Goal: Complete application form: Complete application form

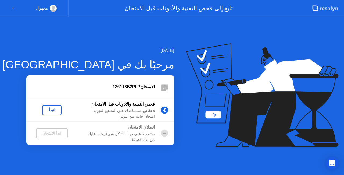
click at [48, 110] on div "لنبدأ" at bounding box center [51, 110] width 15 height 4
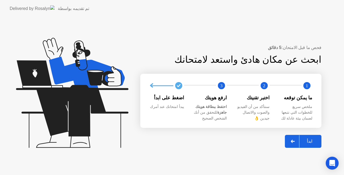
click at [315, 142] on div "ابدأ" at bounding box center [309, 140] width 20 height 5
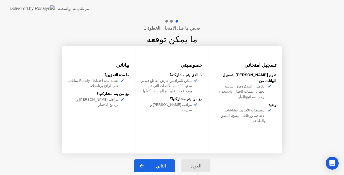
click at [167, 168] on div "التالي" at bounding box center [160, 165] width 25 height 5
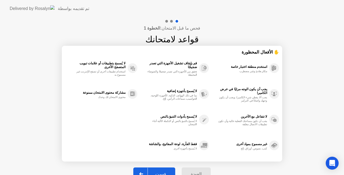
click at [160, 170] on button "فهمت" at bounding box center [154, 173] width 42 height 13
select select "**********"
select select "*******"
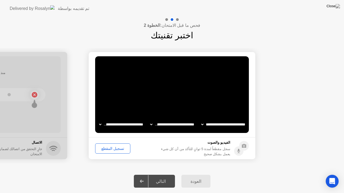
click at [117, 150] on div "تسجيل المقطع" at bounding box center [112, 149] width 31 height 4
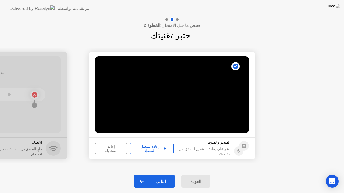
click at [169, 174] on div "التالي" at bounding box center [160, 181] width 25 height 5
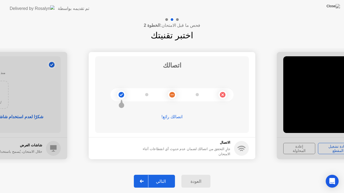
click at [168, 174] on div "التالي" at bounding box center [160, 181] width 25 height 5
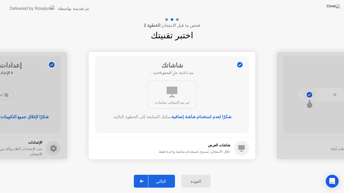
click at [168, 174] on div "التالي" at bounding box center [160, 181] width 25 height 5
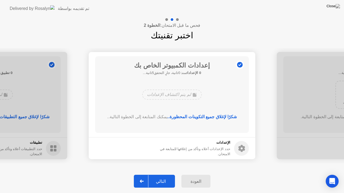
click at [168, 174] on div "التالي" at bounding box center [160, 181] width 25 height 5
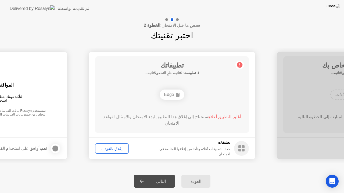
click at [168, 174] on div "التالي" at bounding box center [160, 181] width 25 height 5
click at [109, 149] on div "إغلاق بالقوة..." at bounding box center [112, 149] width 30 height 4
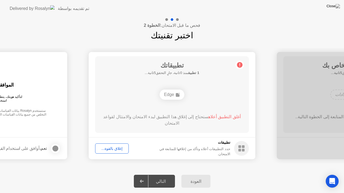
click at [163, 174] on div "التالي" at bounding box center [160, 181] width 25 height 5
click at [101, 147] on div "إغلاق بالقوة..." at bounding box center [112, 149] width 30 height 4
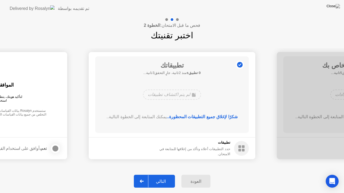
click at [163, 174] on div "التالي" at bounding box center [160, 181] width 25 height 5
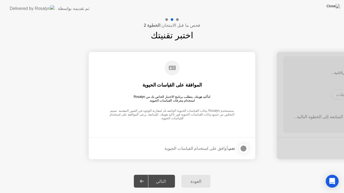
click at [244, 147] on div at bounding box center [243, 149] width 6 height 6
click at [166, 174] on div "التالي" at bounding box center [160, 181] width 25 height 5
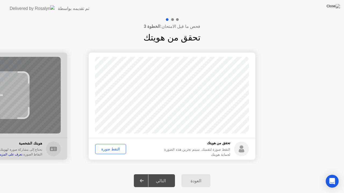
click at [112, 151] on div "التقط صورة" at bounding box center [110, 149] width 27 height 4
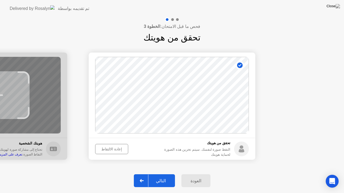
click at [162, 174] on div "التالي" at bounding box center [160, 181] width 25 height 5
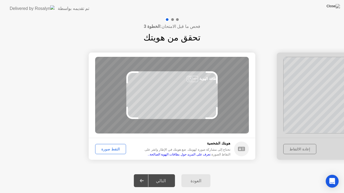
click at [117, 149] on div "التقط صورة" at bounding box center [110, 149] width 27 height 4
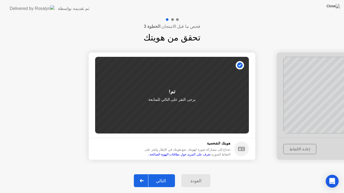
click at [161, 174] on div "التالي" at bounding box center [160, 181] width 25 height 5
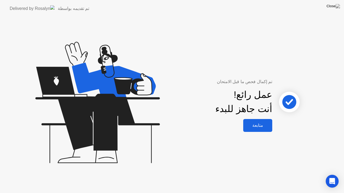
click at [263, 124] on div "متابعة" at bounding box center [258, 125] width 26 height 5
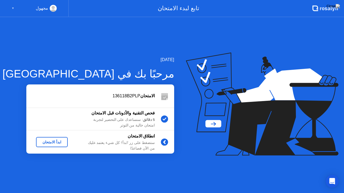
click at [64, 147] on button "ابدأ الامتحان" at bounding box center [52, 142] width 32 height 10
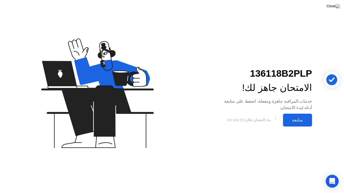
click at [296, 119] on div "متابعة" at bounding box center [297, 120] width 26 height 5
